Goal: Task Accomplishment & Management: Complete application form

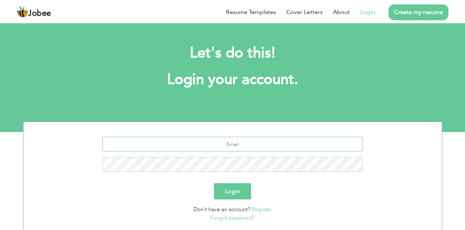
click at [216, 141] on input "text" at bounding box center [232, 143] width 261 height 15
type input "[EMAIL_ADDRESS][DOMAIN_NAME]"
click at [232, 196] on button "Login" at bounding box center [232, 191] width 37 height 16
click at [232, 191] on button "Login" at bounding box center [232, 191] width 37 height 16
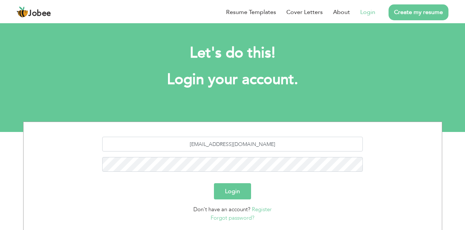
click at [232, 191] on button "Login" at bounding box center [232, 191] width 37 height 16
